Goal: Entertainment & Leisure: Consume media (video, audio)

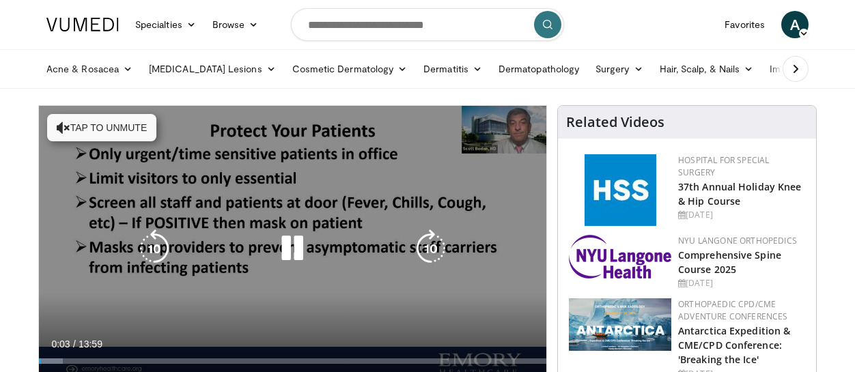
click at [309, 153] on div "10 seconds Tap to unmute" at bounding box center [292, 248] width 507 height 285
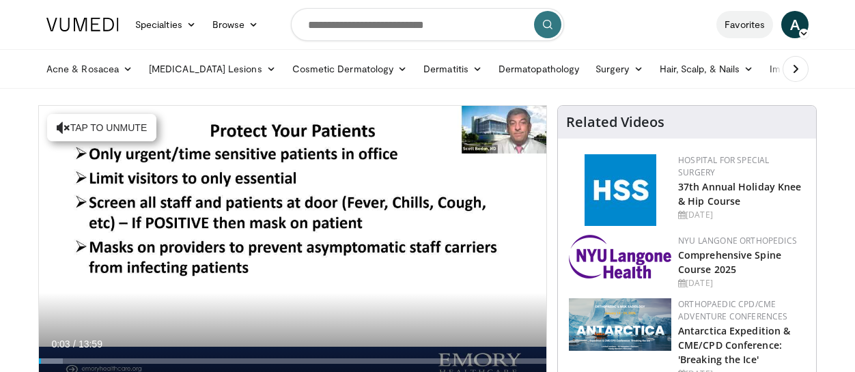
click at [728, 20] on link "Favorites" at bounding box center [744, 24] width 57 height 27
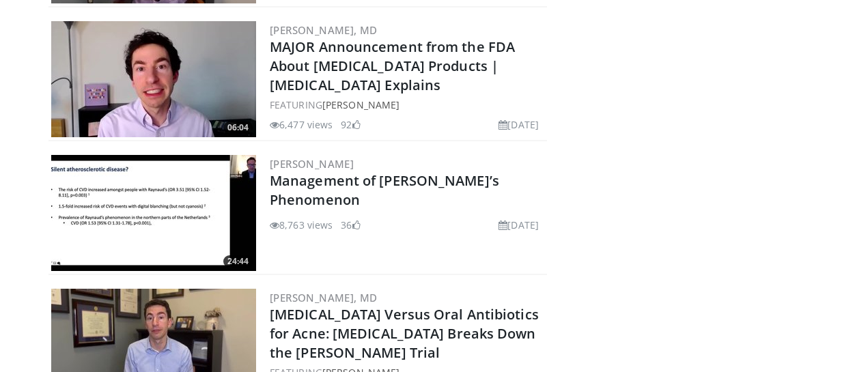
scroll to position [505, 0]
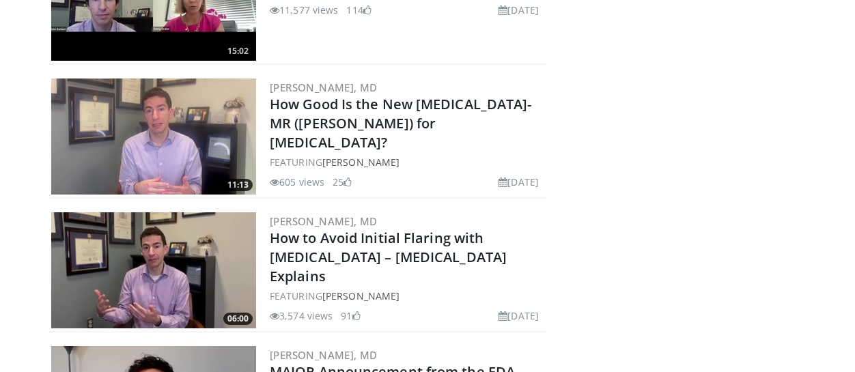
click at [192, 120] on img at bounding box center [153, 136] width 205 height 116
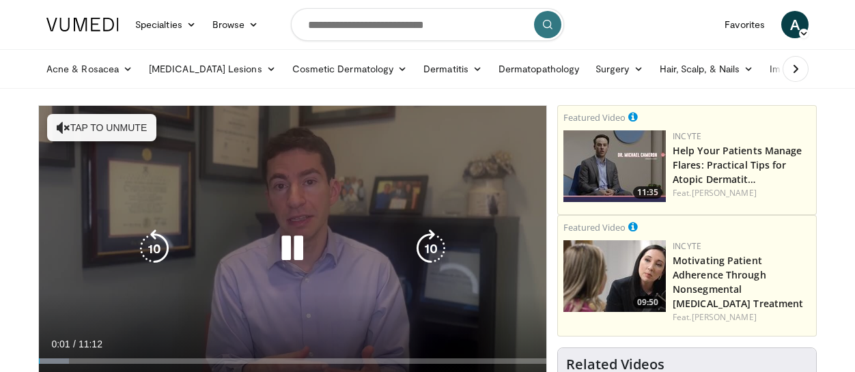
click at [127, 121] on button "Tap to unmute" at bounding box center [101, 127] width 109 height 27
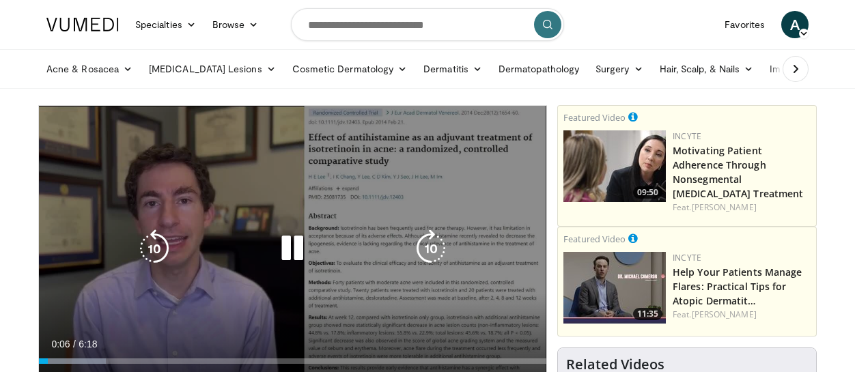
click at [145, 157] on div "10 seconds Tap to unmute" at bounding box center [292, 248] width 507 height 285
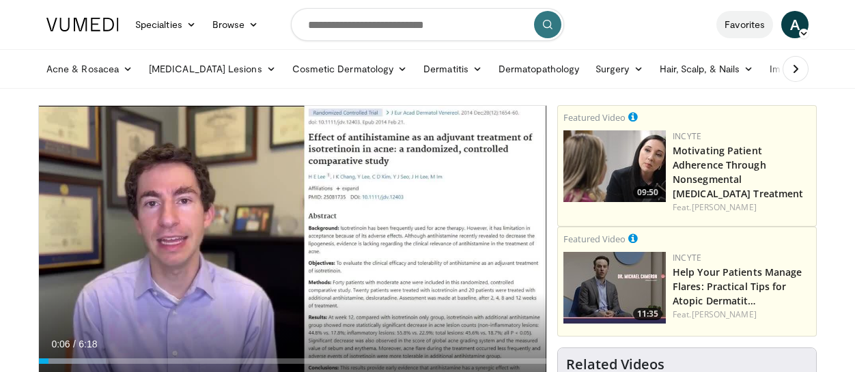
click at [741, 21] on link "Favorites" at bounding box center [744, 24] width 57 height 27
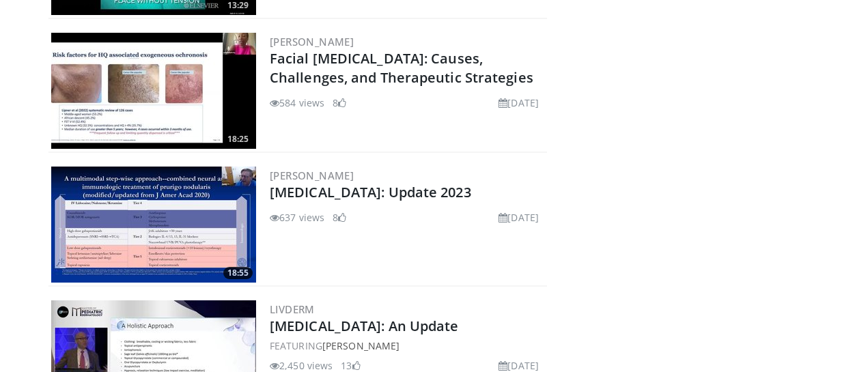
scroll to position [5710, 0]
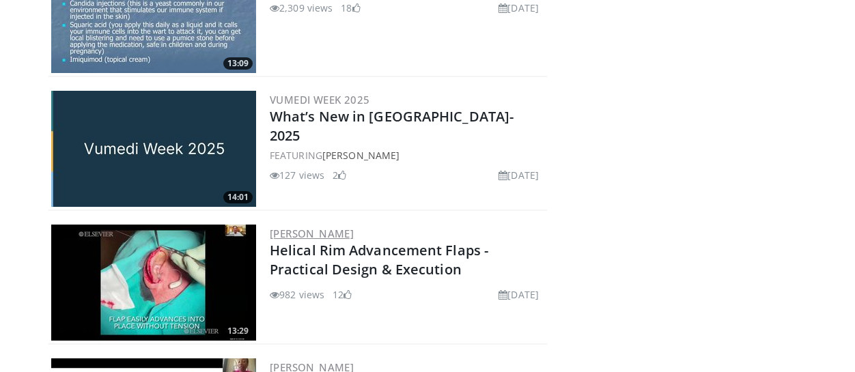
click at [339, 233] on link "Andrew Kaufman" at bounding box center [312, 234] width 84 height 14
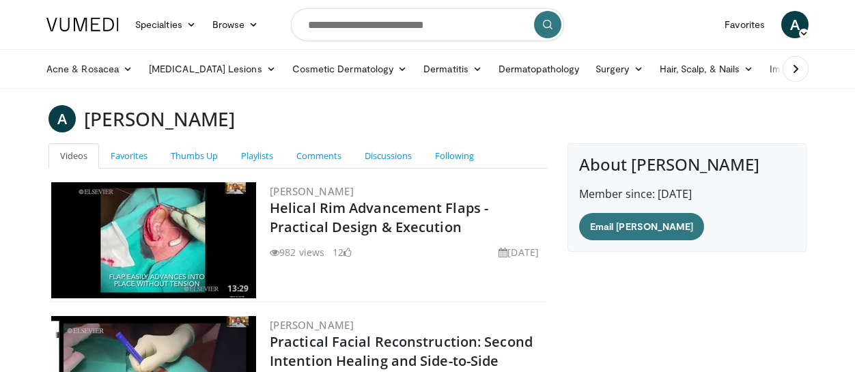
click at [192, 337] on img at bounding box center [153, 374] width 205 height 116
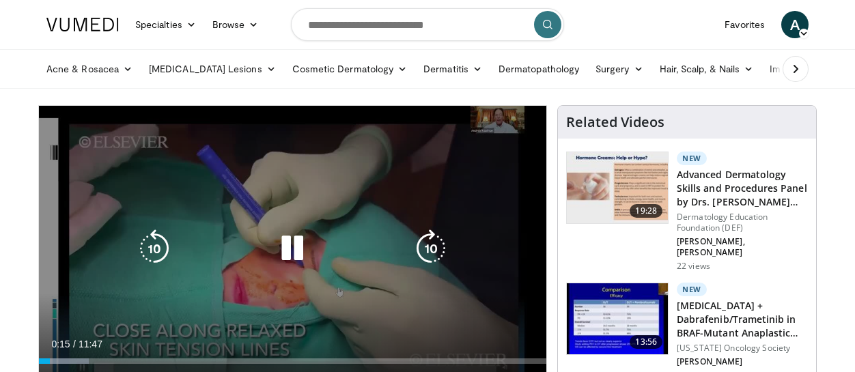
click at [486, 289] on div "10 seconds Tap to unmute" at bounding box center [292, 248] width 507 height 285
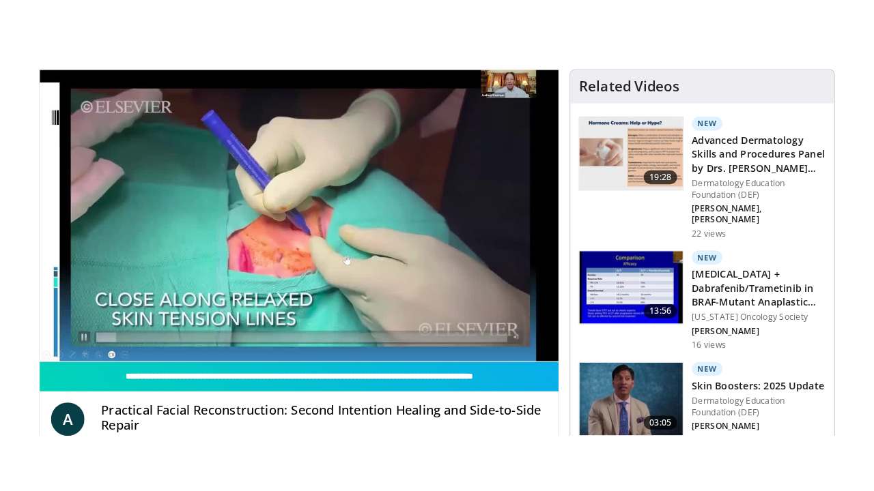
scroll to position [116, 0]
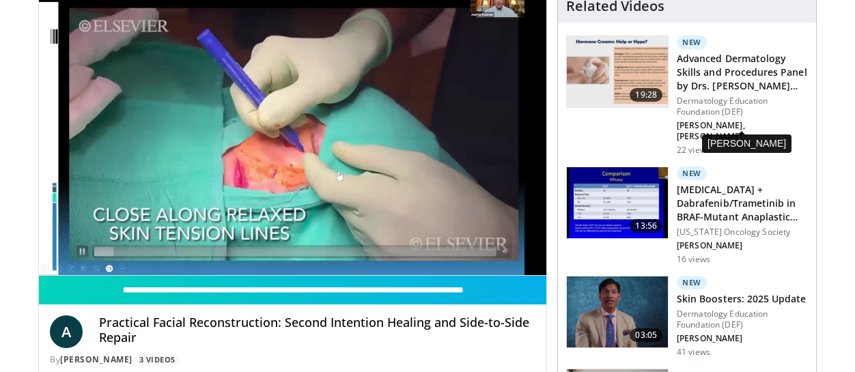
drag, startPoint x: 628, startPoint y: 163, endPoint x: 616, endPoint y: 167, distance: 12.3
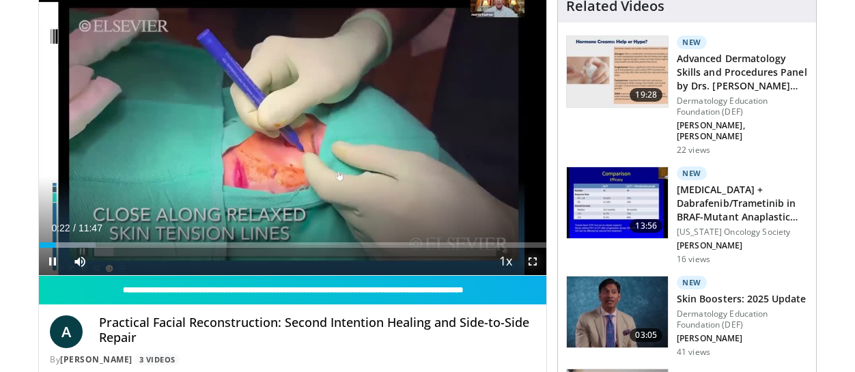
click at [531, 255] on span "Video Player" at bounding box center [532, 261] width 27 height 27
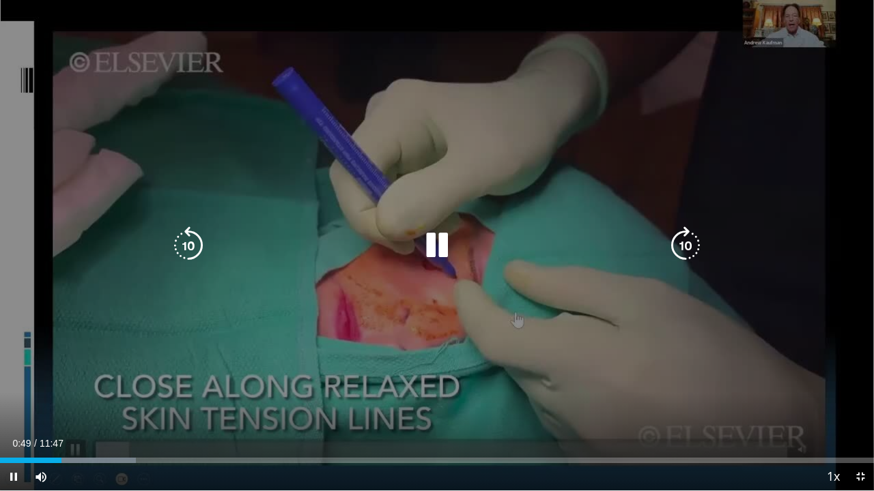
click at [523, 371] on div "10 seconds Tap to unmute" at bounding box center [437, 245] width 874 height 491
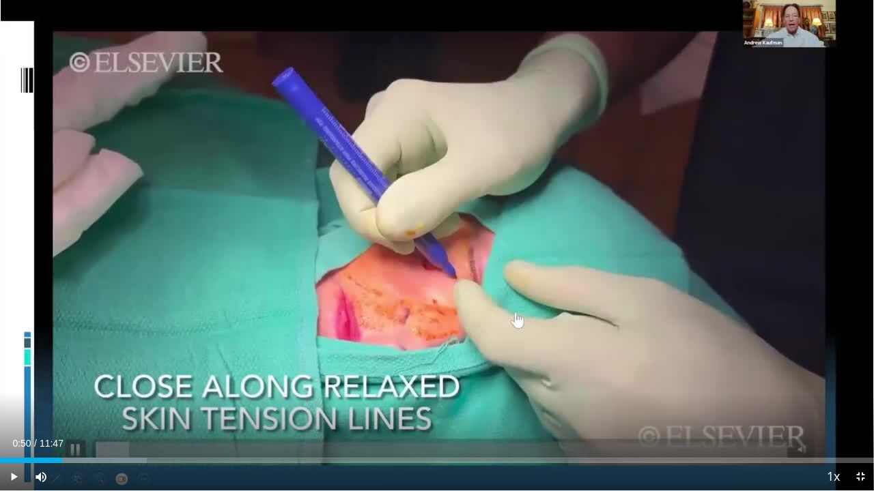
click at [523, 371] on div "10 seconds Tap to unmute" at bounding box center [437, 245] width 874 height 491
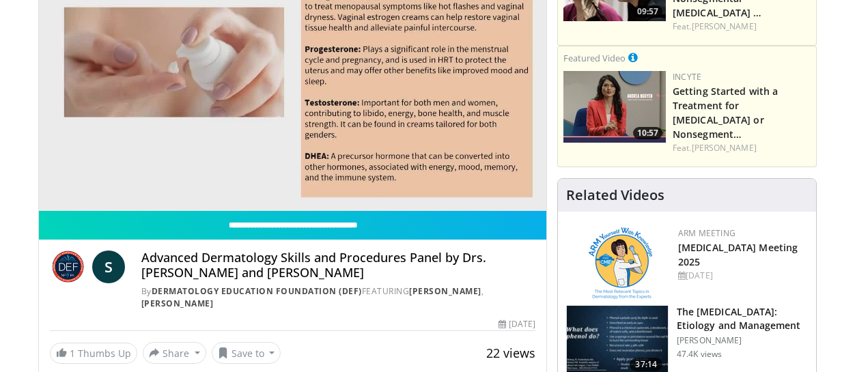
scroll to position [301, 0]
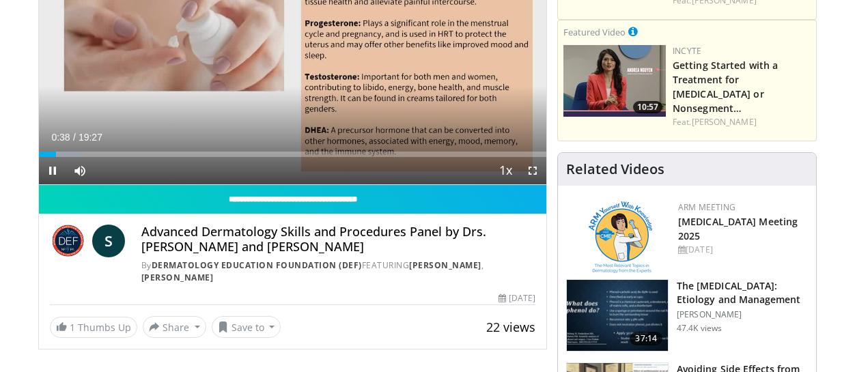
click at [423, 138] on div "Current Time 0:38 / Duration 19:27" at bounding box center [292, 137] width 507 height 12
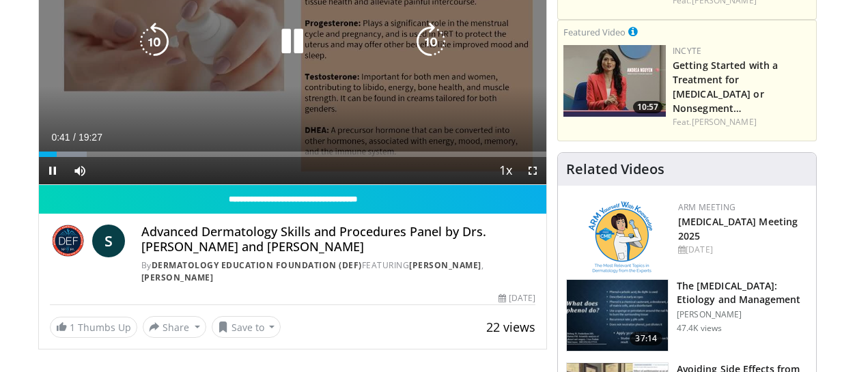
click at [294, 33] on icon "Video Player" at bounding box center [292, 42] width 38 height 38
